Goal: Transaction & Acquisition: Purchase product/service

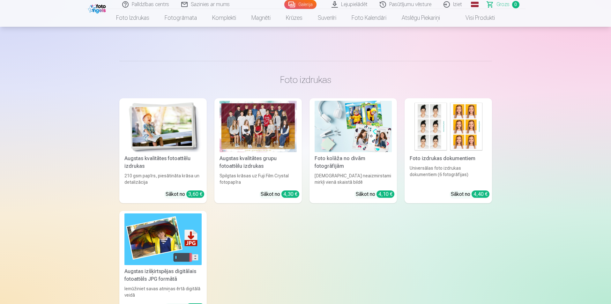
scroll to position [128, 0]
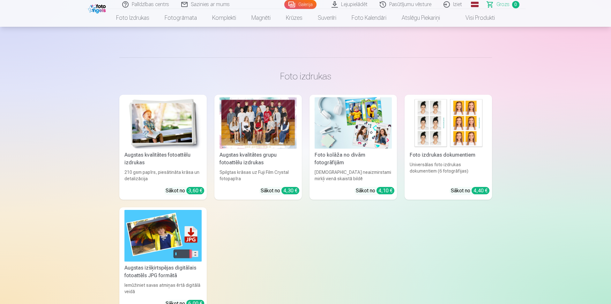
click at [256, 143] on div at bounding box center [257, 122] width 77 height 51
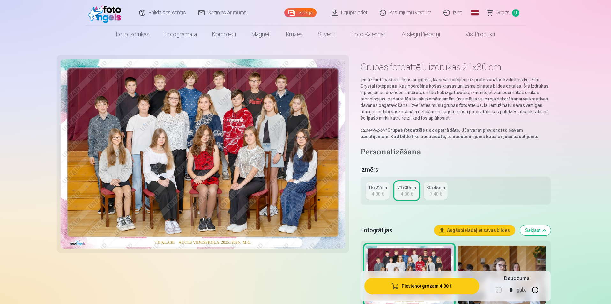
click at [381, 192] on div "4,30 €" at bounding box center [377, 194] width 12 height 6
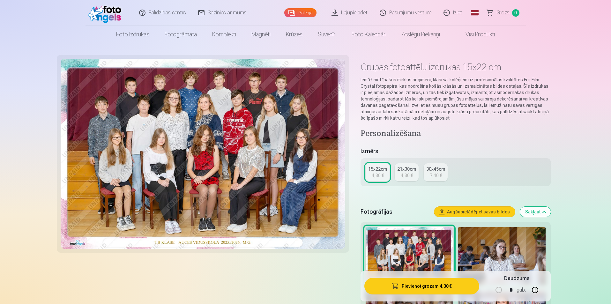
click at [427, 289] on button "Pievienot grozam : 4,30 €" at bounding box center [421, 286] width 114 height 17
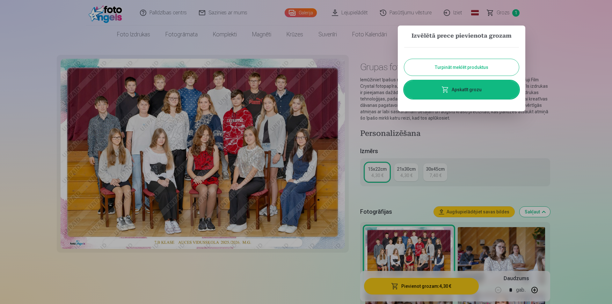
click at [464, 65] on button "Turpināt meklēt produktus" at bounding box center [461, 67] width 115 height 17
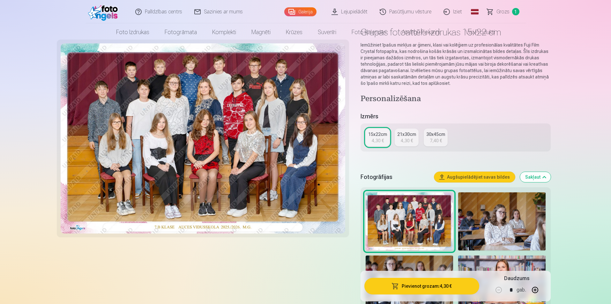
scroll to position [191, 0]
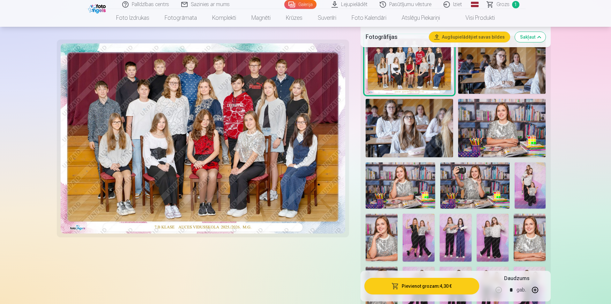
click at [498, 194] on img at bounding box center [474, 185] width 69 height 46
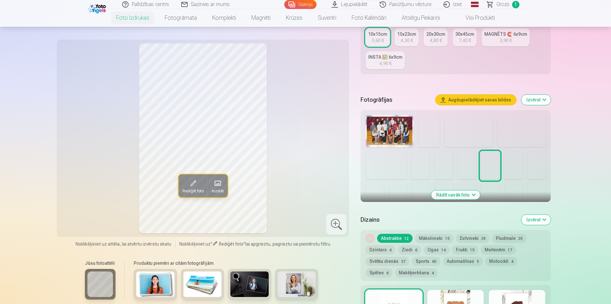
scroll to position [128, 0]
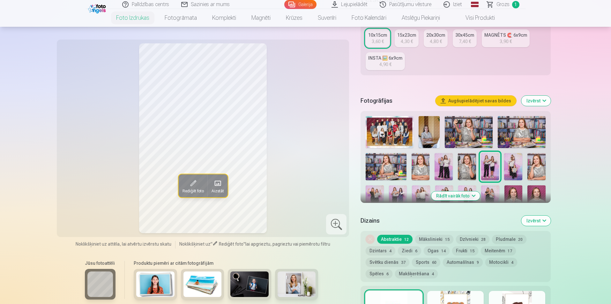
click at [461, 130] on img at bounding box center [468, 132] width 48 height 32
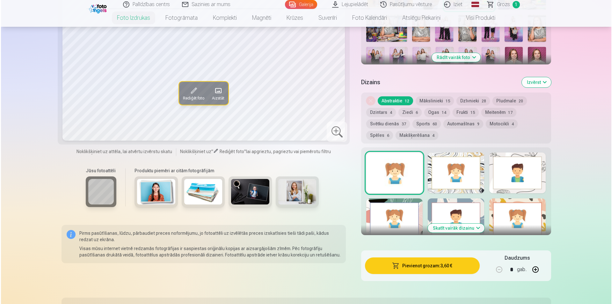
scroll to position [319, 0]
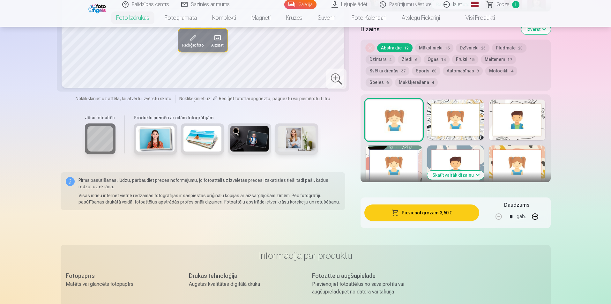
click at [420, 217] on button "Pievienot grozam : 3,60 €" at bounding box center [421, 212] width 114 height 17
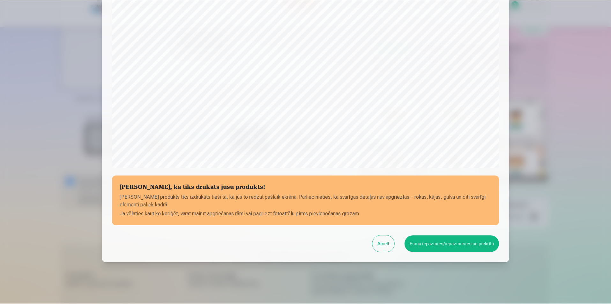
scroll to position [155, 0]
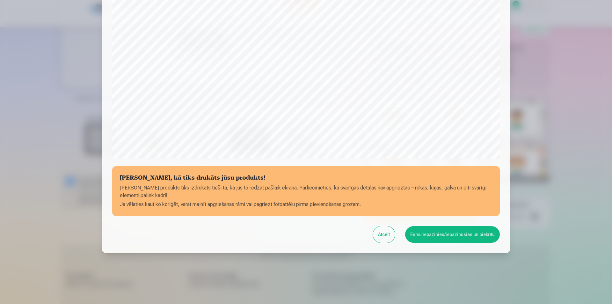
click at [435, 231] on button "Esmu iepazinies/iepazinusies un piekrītu" at bounding box center [452, 234] width 95 height 17
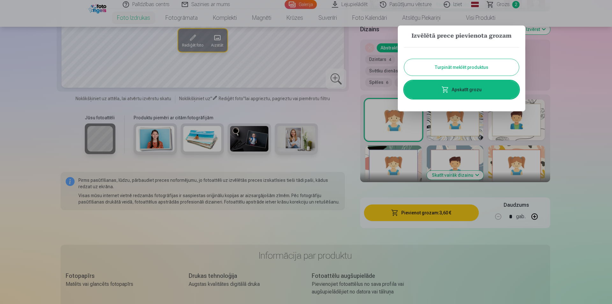
click at [469, 62] on button "Turpināt meklēt produktus" at bounding box center [461, 67] width 115 height 17
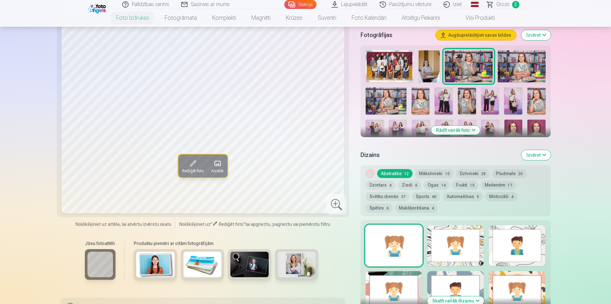
scroll to position [191, 0]
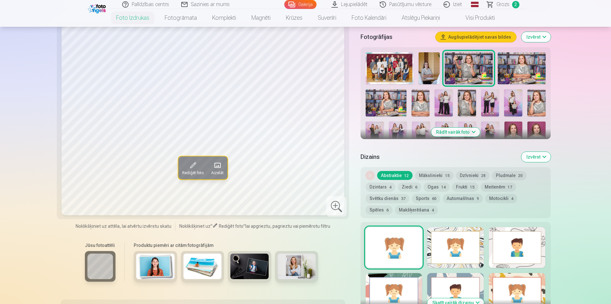
click at [514, 98] on img at bounding box center [513, 102] width 18 height 27
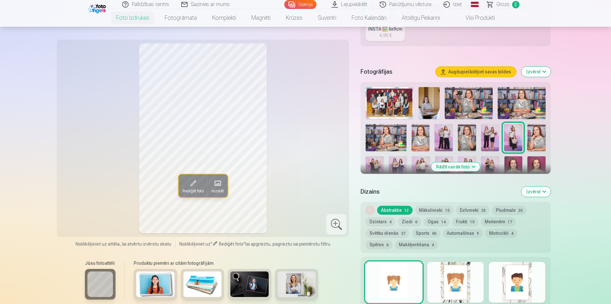
scroll to position [64, 0]
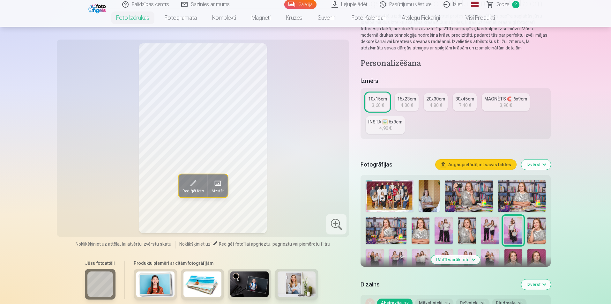
click at [385, 101] on div "10x15cm" at bounding box center [377, 99] width 19 height 6
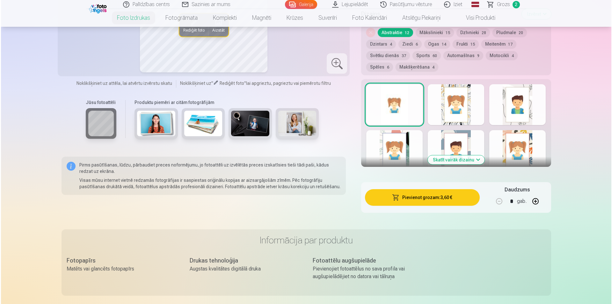
scroll to position [351, 0]
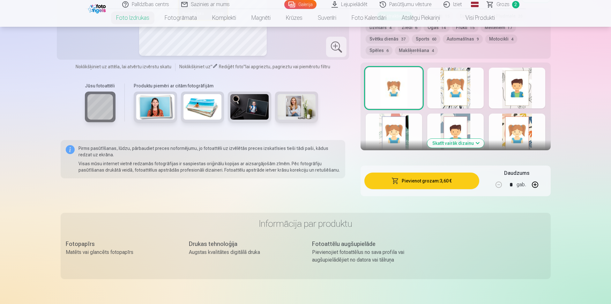
click at [449, 180] on button "Pievienot grozam : 3,60 €" at bounding box center [421, 180] width 114 height 17
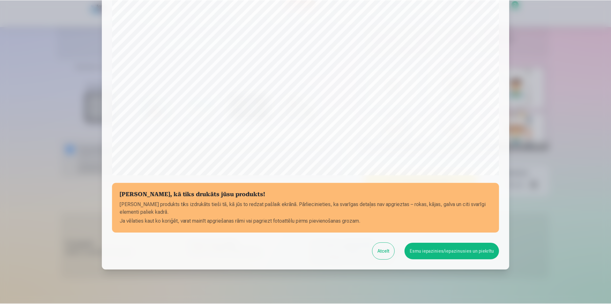
scroll to position [155, 0]
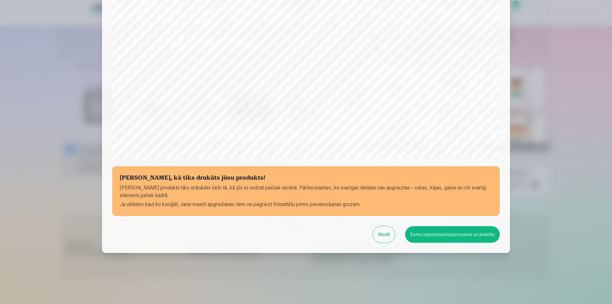
click at [423, 238] on button "Esmu iepazinies/iepazinusies un piekrītu" at bounding box center [452, 234] width 95 height 17
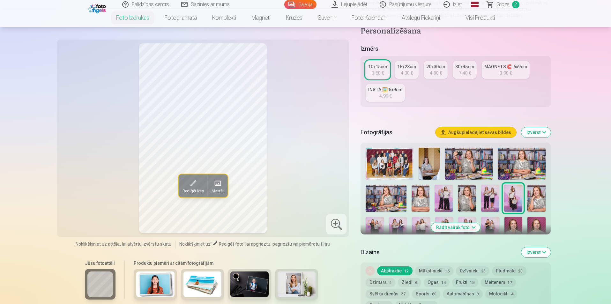
scroll to position [96, 0]
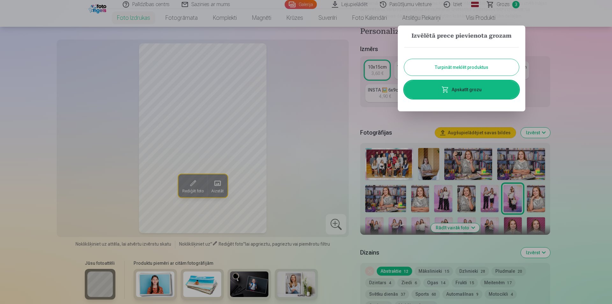
click at [594, 90] on div at bounding box center [306, 152] width 612 height 304
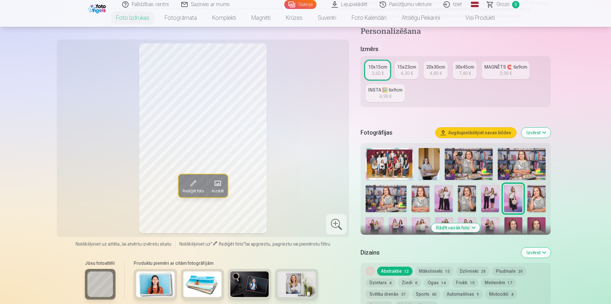
click at [464, 228] on button "Rādīt vairāk foto" at bounding box center [455, 227] width 49 height 9
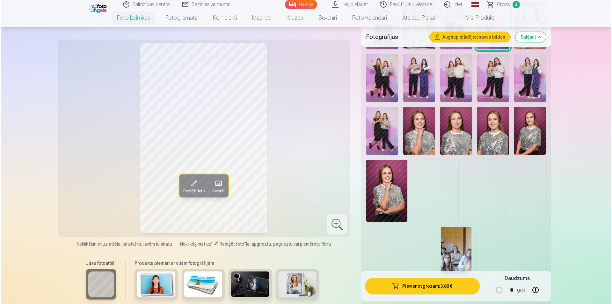
scroll to position [351, 0]
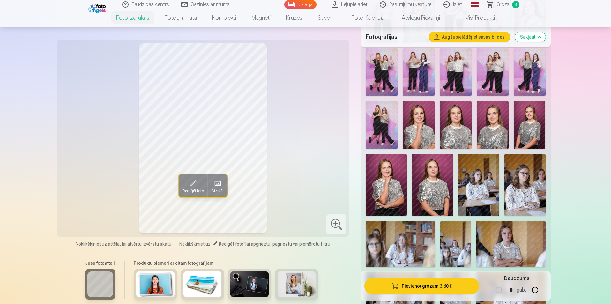
click at [526, 122] on img at bounding box center [529, 125] width 32 height 48
click at [433, 288] on button "Pievienot grozam : 3,60 €" at bounding box center [421, 286] width 114 height 17
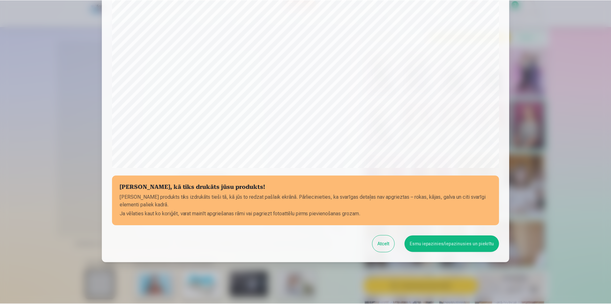
scroll to position [155, 0]
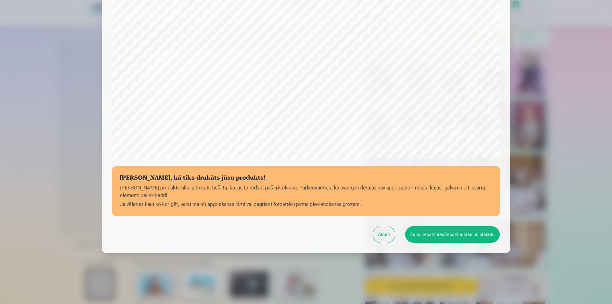
click at [457, 236] on button "Esmu iepazinies/iepazinusies un piekrītu" at bounding box center [452, 234] width 95 height 17
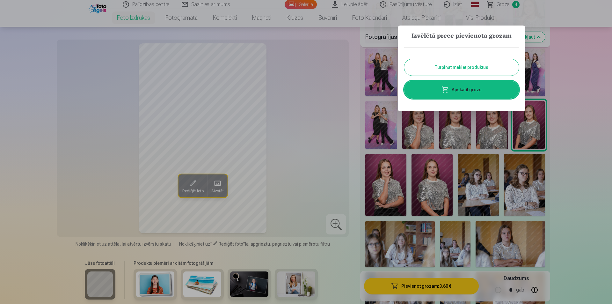
click at [463, 87] on link "Apskatīt grozu" at bounding box center [461, 90] width 115 height 18
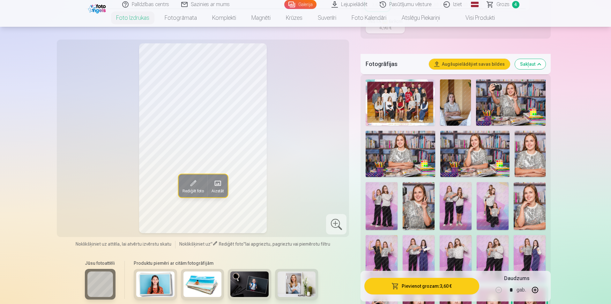
scroll to position [159, 0]
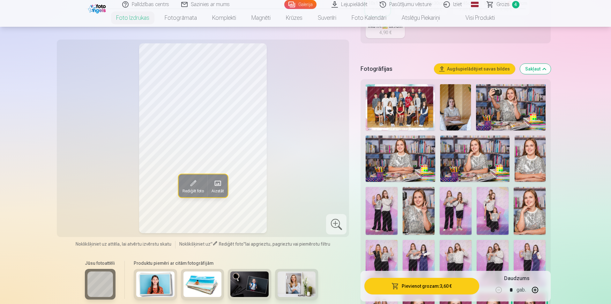
click at [501, 152] on img at bounding box center [474, 158] width 69 height 46
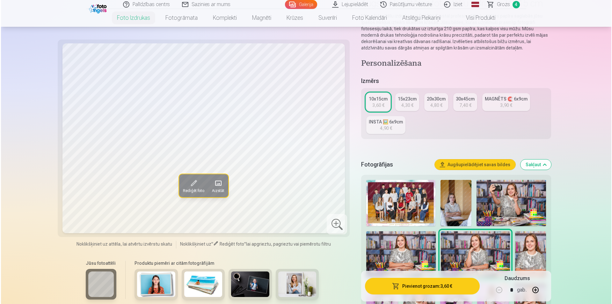
scroll to position [128, 0]
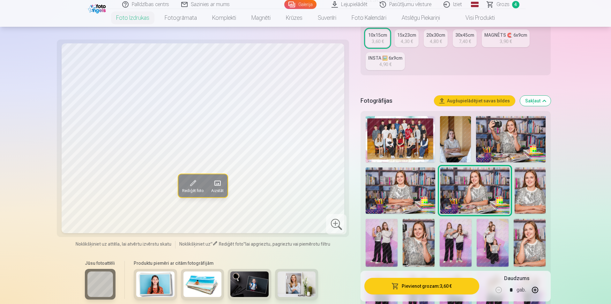
click at [421, 289] on button "Pievienot grozam : 3,60 €" at bounding box center [421, 286] width 114 height 17
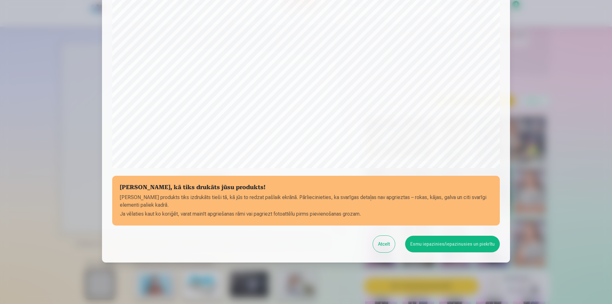
scroll to position [155, 0]
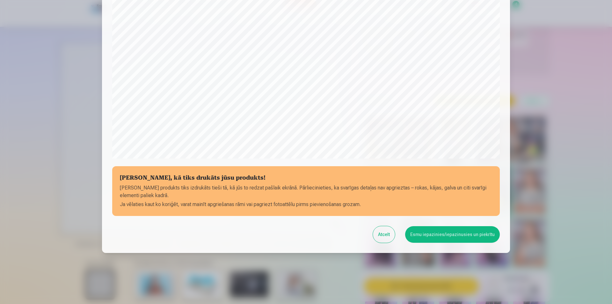
click at [462, 237] on button "Esmu iepazinies/iepazinusies un piekrītu" at bounding box center [452, 234] width 95 height 17
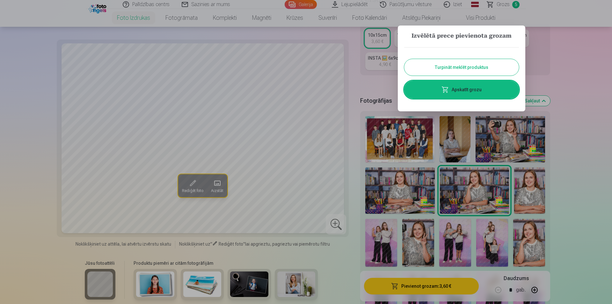
click at [490, 89] on link "Apskatīt grozu" at bounding box center [461, 90] width 115 height 18
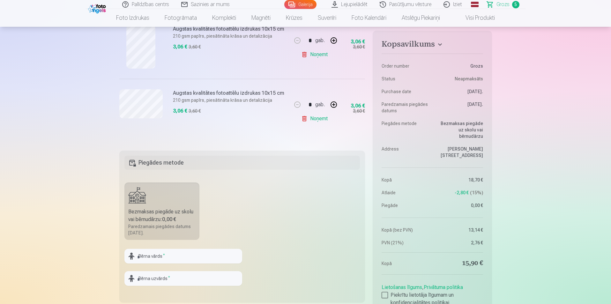
scroll to position [351, 0]
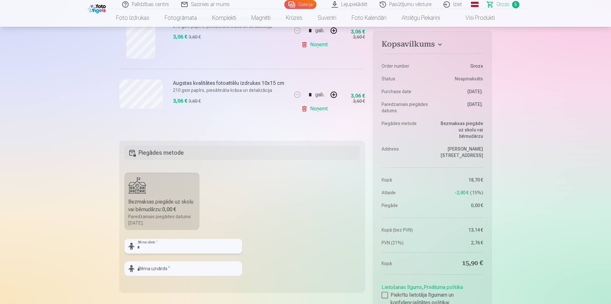
click at [169, 249] on input "text" at bounding box center [183, 246] width 118 height 15
type input "*****"
click at [171, 270] on input "text" at bounding box center [183, 268] width 118 height 15
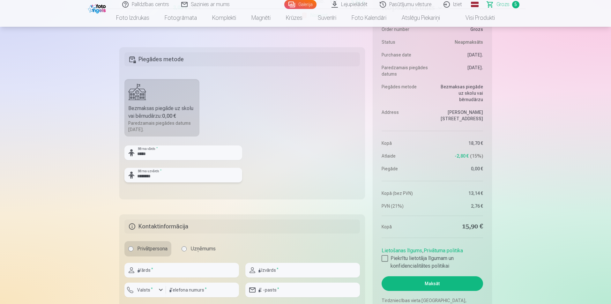
scroll to position [446, 0]
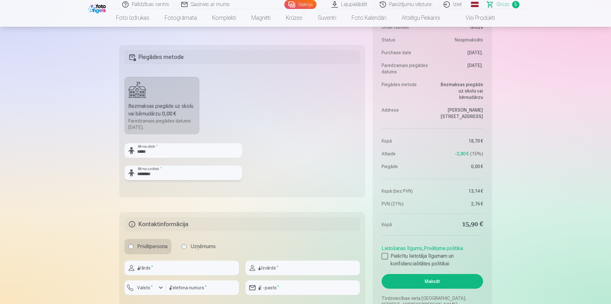
type input "********"
click at [169, 262] on input "text" at bounding box center [181, 267] width 114 height 15
type input "*****"
click at [170, 285] on input "number" at bounding box center [202, 287] width 73 height 15
click at [157, 289] on div "button" at bounding box center [161, 288] width 8 height 8
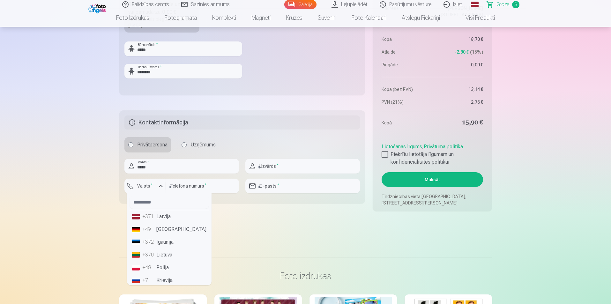
scroll to position [548, 0]
click at [168, 221] on li "+371 Latvija" at bounding box center [168, 216] width 79 height 13
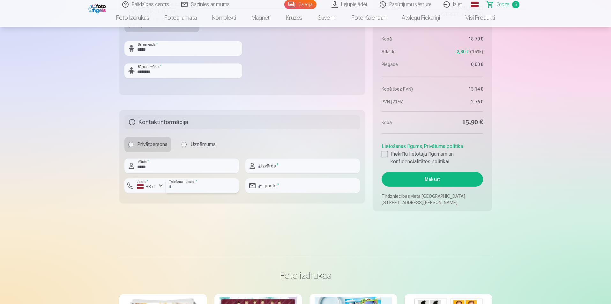
click at [204, 182] on input "number" at bounding box center [202, 185] width 73 height 15
type input "********"
click at [289, 164] on input "text" at bounding box center [302, 165] width 114 height 15
type input "**********"
click at [290, 187] on input "email" at bounding box center [302, 185] width 114 height 15
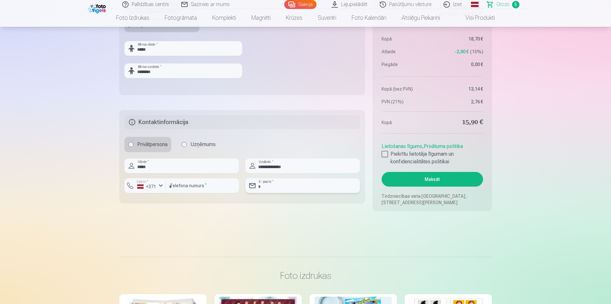
type input "**********"
click at [295, 186] on input "**********" at bounding box center [302, 185] width 114 height 15
drag, startPoint x: 313, startPoint y: 188, endPoint x: 206, endPoint y: 190, distance: 106.5
click at [206, 191] on div "**********" at bounding box center [242, 178] width 236 height 40
type input "**********"
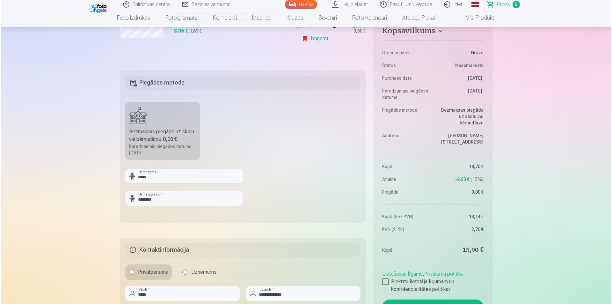
scroll to position [510, 0]
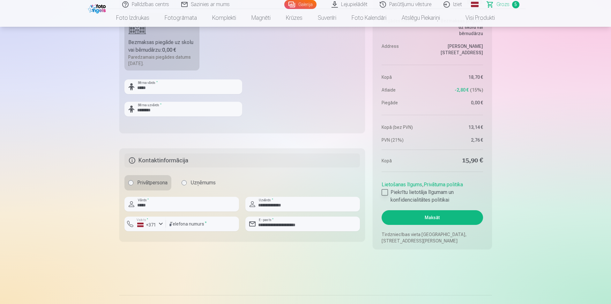
click at [386, 193] on div at bounding box center [384, 192] width 6 height 6
click at [427, 219] on button "Maksāt" at bounding box center [431, 217] width 101 height 15
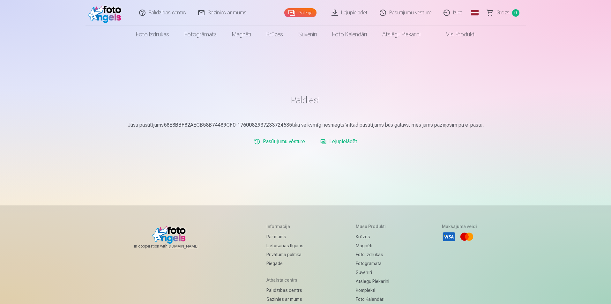
click at [512, 9] on link "Grozs 0" at bounding box center [503, 13] width 45 height 26
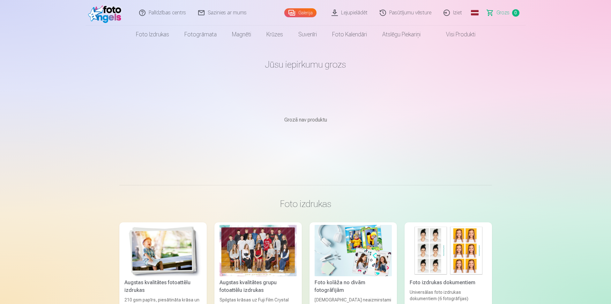
click at [462, 13] on link "Iziet" at bounding box center [452, 13] width 31 height 26
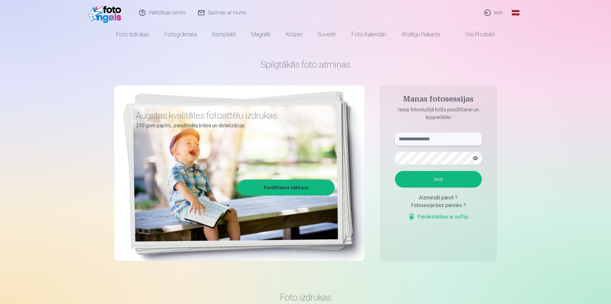
drag, startPoint x: 413, startPoint y: 139, endPoint x: 415, endPoint y: 135, distance: 4.6
click at [414, 139] on input "text" at bounding box center [438, 139] width 87 height 13
type input "*"
type input "**********"
click at [395, 171] on button "Ieiet" at bounding box center [438, 179] width 87 height 17
